Goal: Check status: Check status

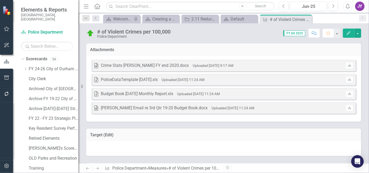
scroll to position [196, 0]
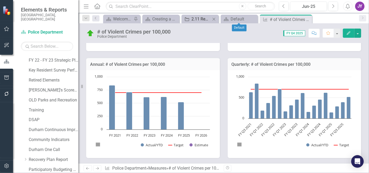
click at [197, 18] on div "2.11 Reduce public safety interactions with and improve outcomes for familiar n…" at bounding box center [201, 19] width 19 height 7
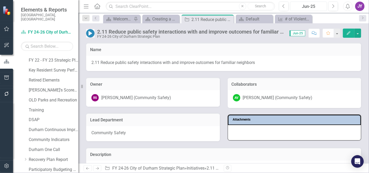
click at [301, 6] on div "Jun-25" at bounding box center [308, 6] width 33 height 6
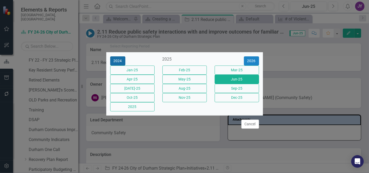
click at [115, 56] on button "2024" at bounding box center [117, 60] width 15 height 9
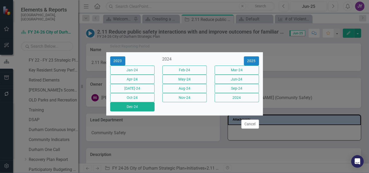
click at [136, 111] on button "Dec-24" at bounding box center [132, 106] width 44 height 9
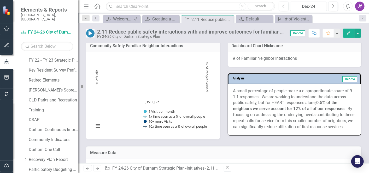
scroll to position [465, 0]
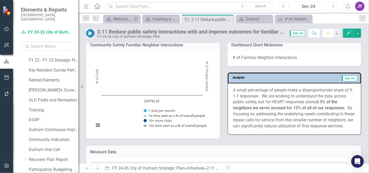
click at [323, 6] on div "Dec-24" at bounding box center [308, 6] width 33 height 6
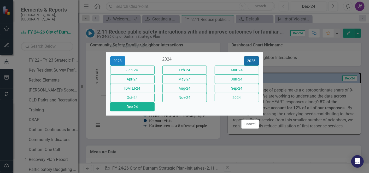
click at [255, 56] on button "2025" at bounding box center [251, 60] width 15 height 9
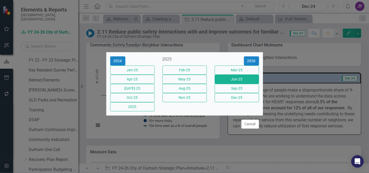
click at [241, 76] on button "Jun-25" at bounding box center [237, 79] width 44 height 9
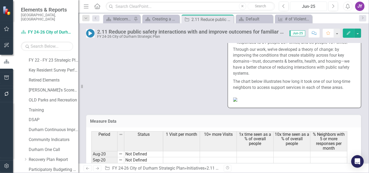
scroll to position [813, 0]
